Goal: Information Seeking & Learning: Find contact information

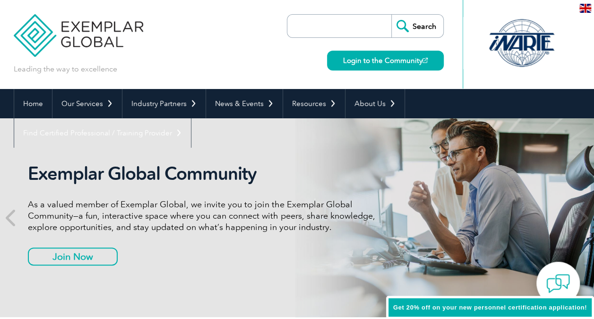
click at [191, 118] on link "Find Certified Professional / Training Provider" at bounding box center [102, 132] width 177 height 29
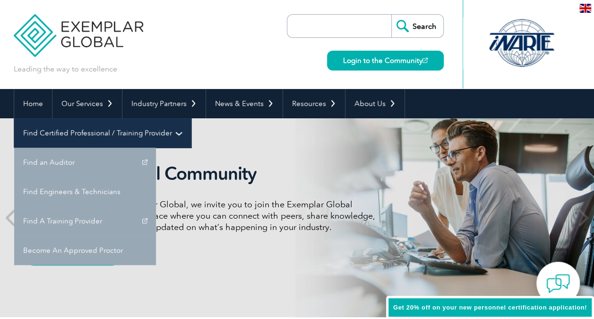
click at [191, 118] on link "Find Certified Professional / Training Provider" at bounding box center [102, 132] width 177 height 29
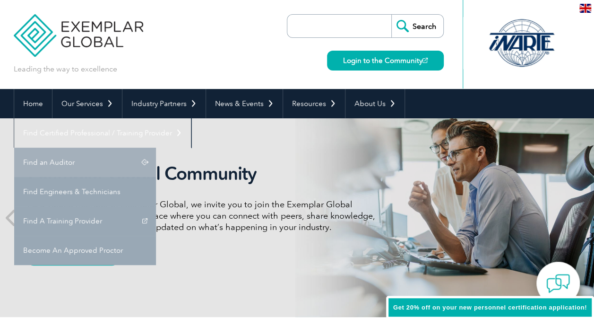
click at [156, 148] on link "Find an Auditor" at bounding box center [85, 162] width 142 height 29
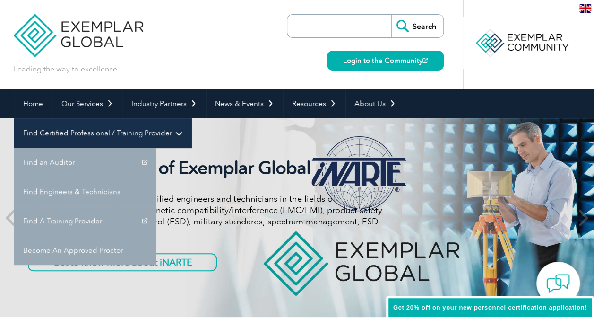
click at [191, 118] on link "Find Certified Professional / Training Provider" at bounding box center [102, 132] width 177 height 29
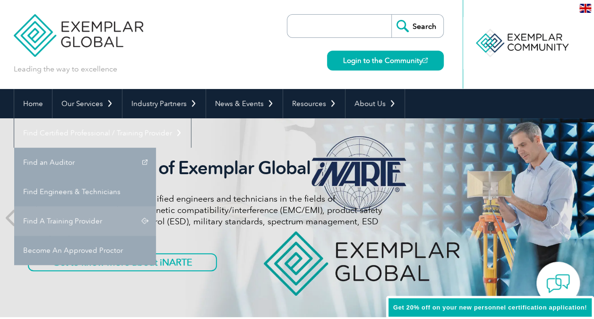
click at [156, 206] on link "Find A Training Provider" at bounding box center [85, 220] width 142 height 29
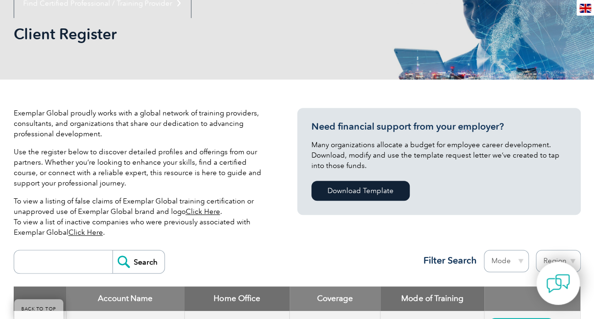
scroll to position [331, 0]
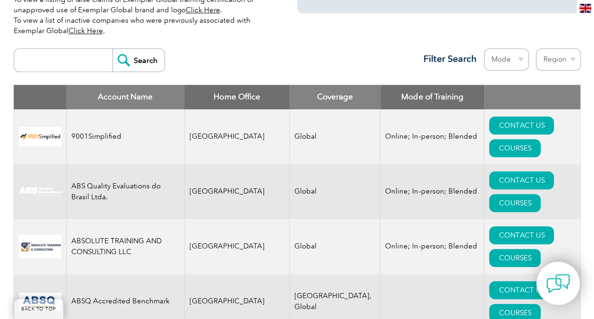
click at [64, 61] on input "search" at bounding box center [66, 60] width 94 height 23
type input "tnv"
click at [131, 63] on input "Search" at bounding box center [139, 60] width 52 height 23
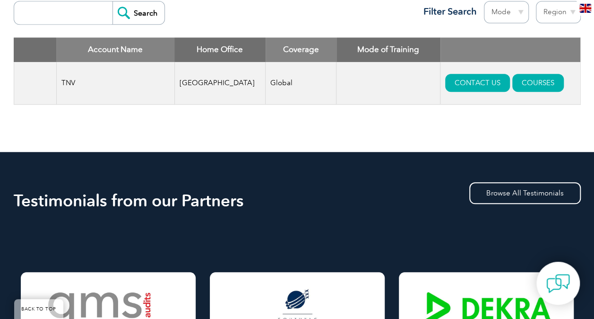
scroll to position [236, 0]
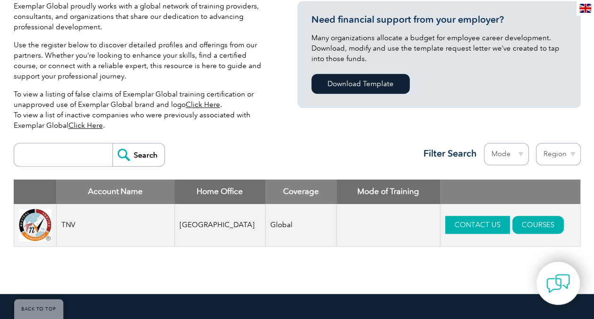
click at [458, 222] on link "CONTACT US" at bounding box center [478, 225] width 65 height 18
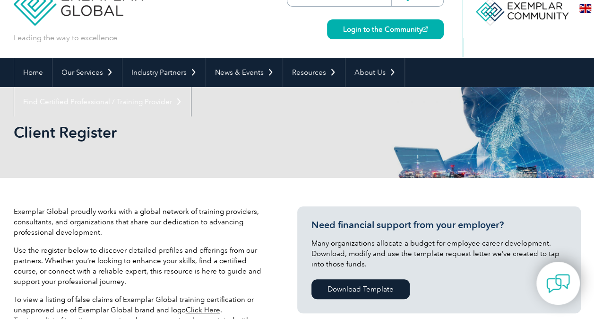
scroll to position [0, 0]
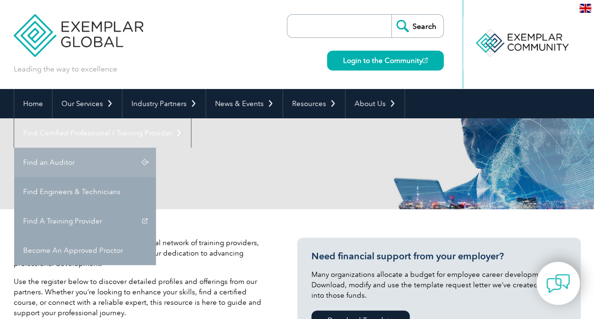
click at [156, 148] on link "Find an Auditor" at bounding box center [85, 162] width 142 height 29
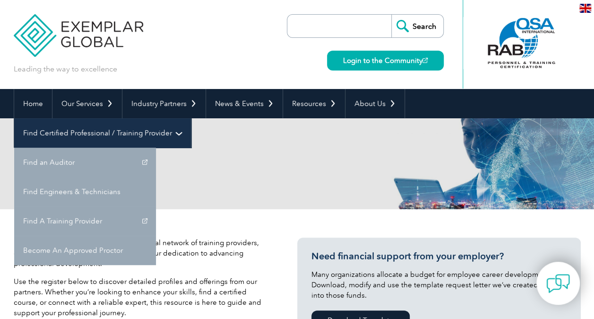
click at [191, 118] on link "Find Certified Professional / Training Provider" at bounding box center [102, 132] width 177 height 29
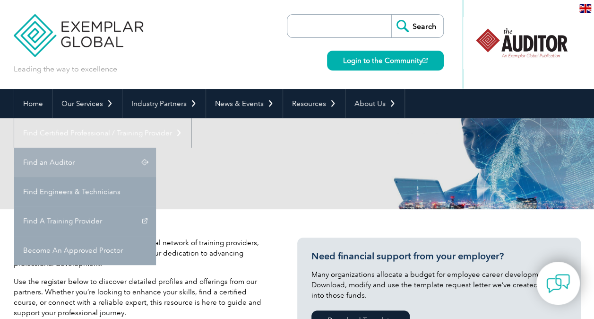
click at [156, 148] on link "Find an Auditor" at bounding box center [85, 162] width 142 height 29
